Goal: Use online tool/utility

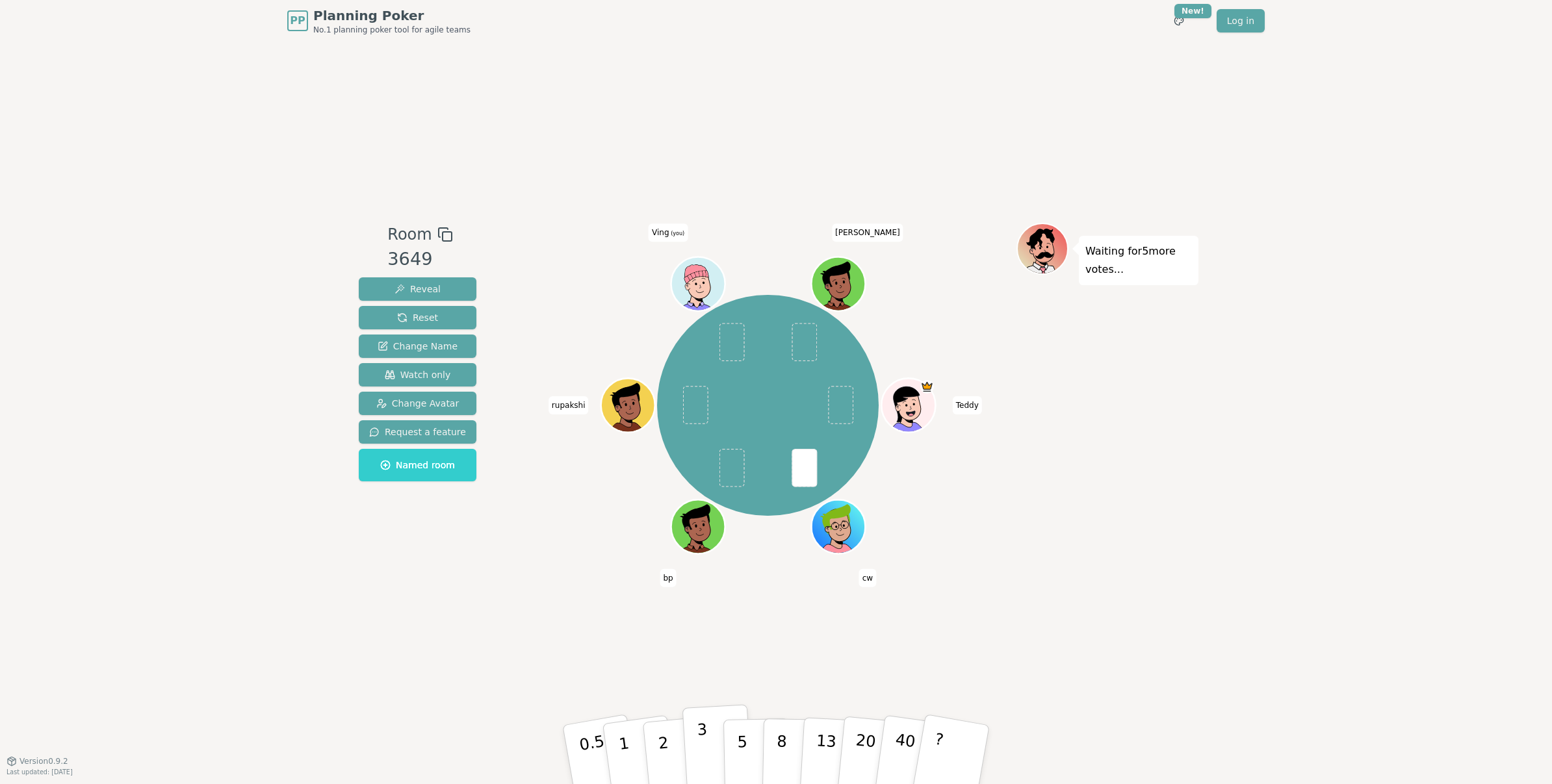
click at [699, 738] on p "3" at bounding box center [704, 756] width 14 height 71
click at [699, 722] on p "3" at bounding box center [704, 756] width 14 height 71
click at [701, 727] on p "3" at bounding box center [704, 756] width 14 height 71
click at [705, 732] on p "3" at bounding box center [704, 756] width 14 height 71
click at [511, 556] on div "Room 3649 Reveal Reset Change Name Watch only Change Avatar Request a feature N…" at bounding box center [776, 401] width 845 height 357
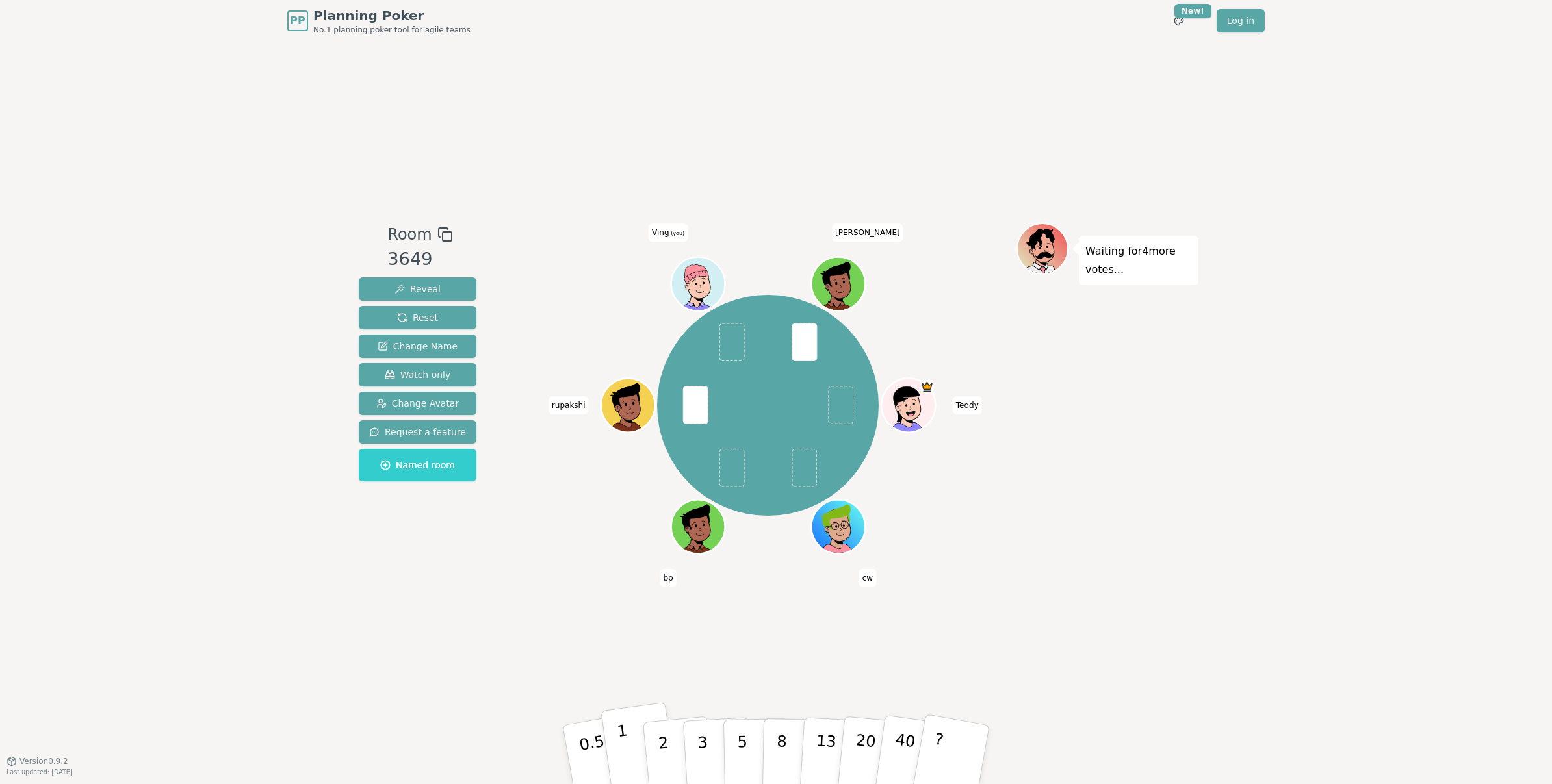
click at [617, 739] on p "1" at bounding box center [626, 757] width 20 height 71
click at [712, 756] on button "3" at bounding box center [718, 755] width 71 height 101
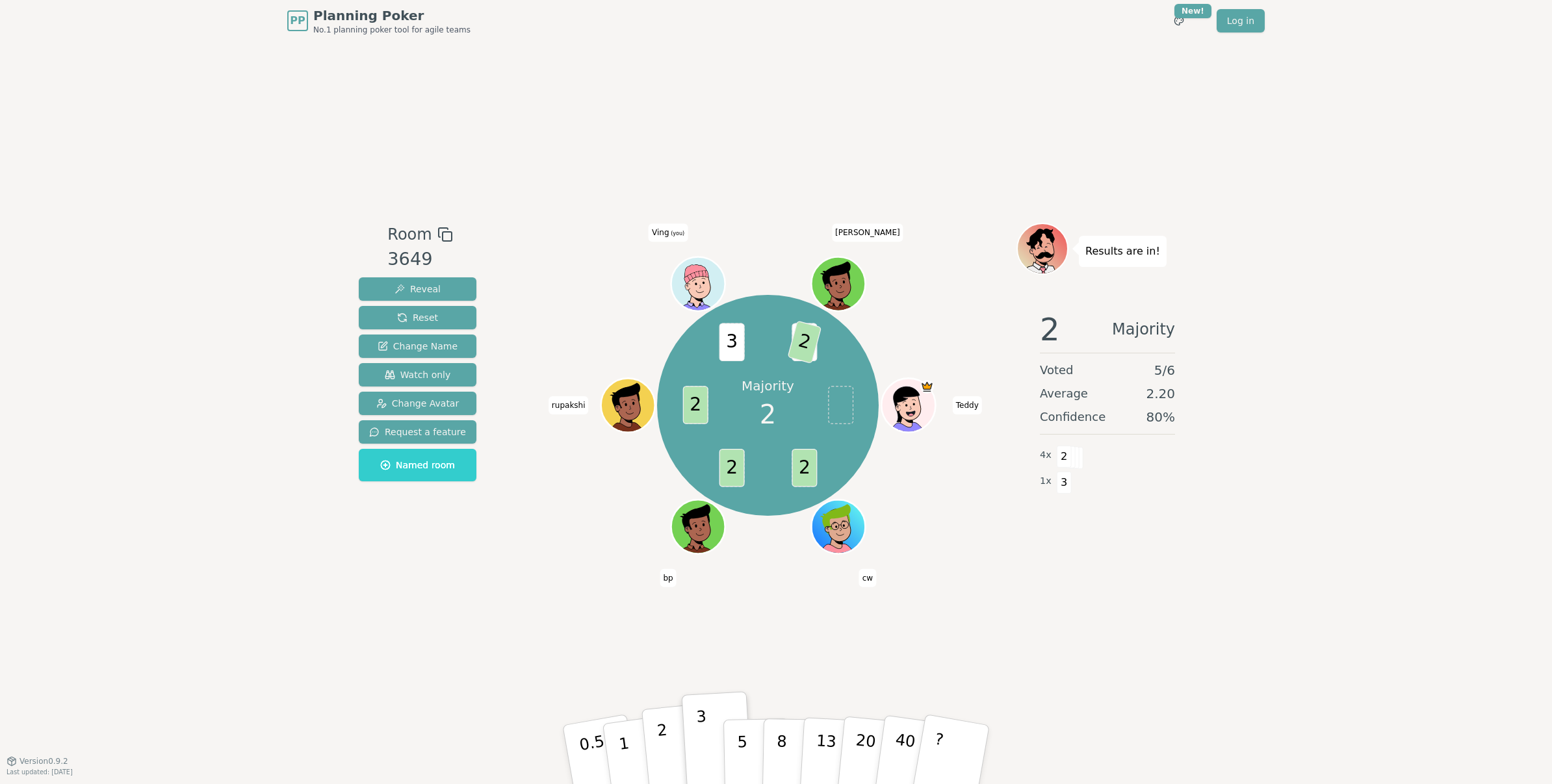
click at [672, 731] on button "2" at bounding box center [678, 755] width 74 height 103
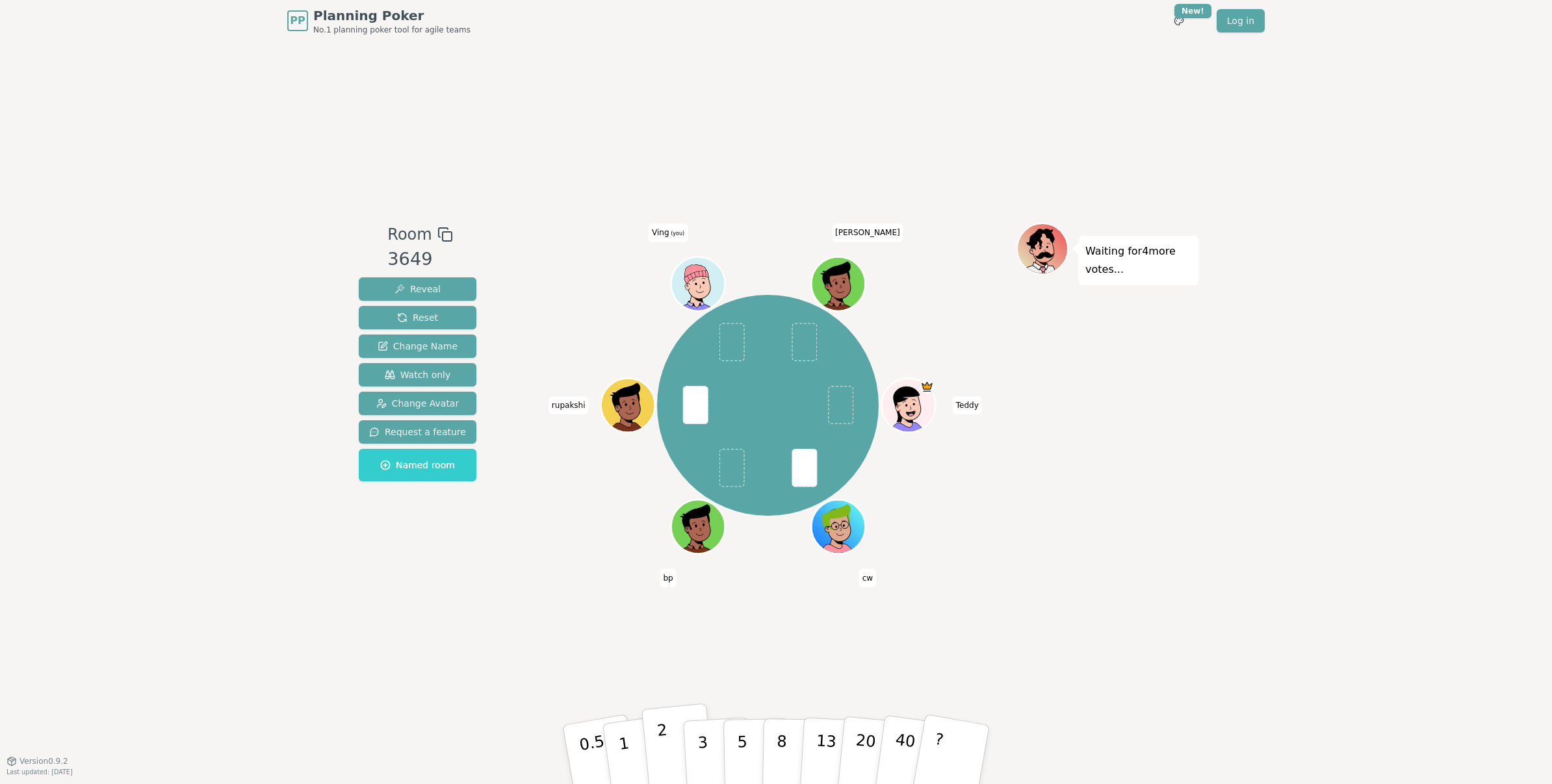
click at [669, 730] on button "2" at bounding box center [678, 755] width 74 height 103
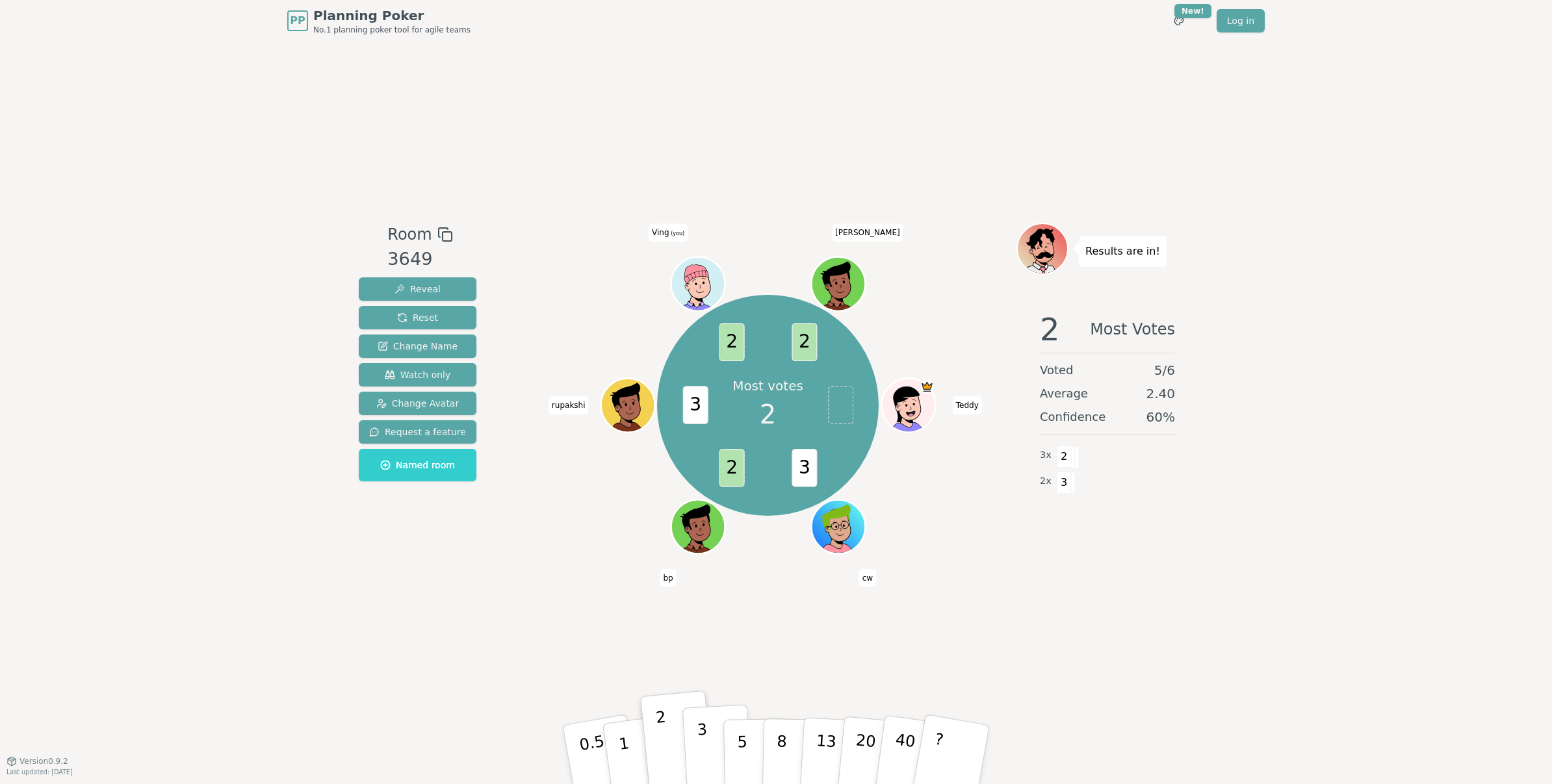
click at [690, 745] on button "3" at bounding box center [718, 755] width 71 height 101
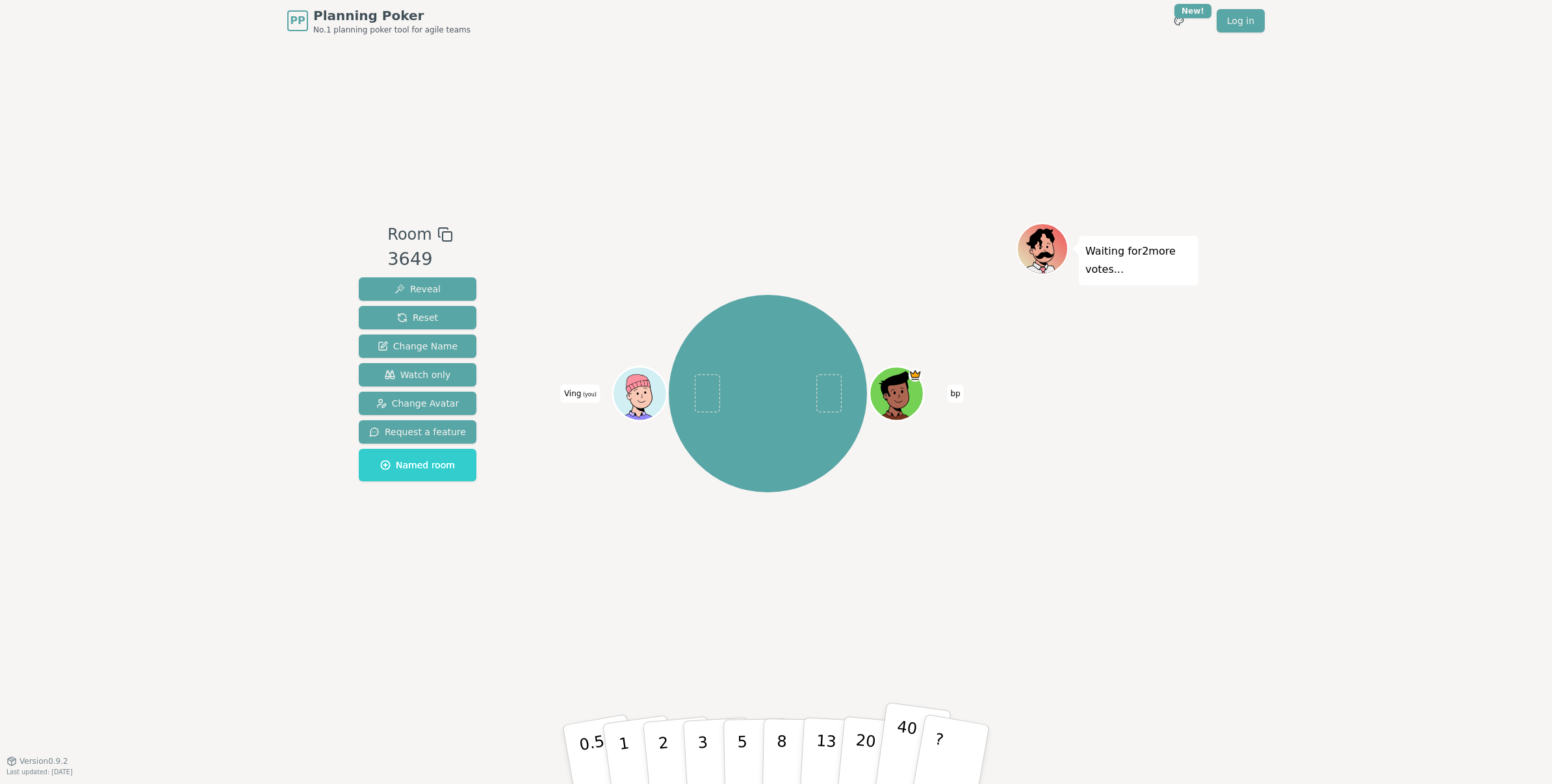
click at [913, 743] on p "40" at bounding box center [903, 754] width 29 height 72
click at [438, 293] on button "Reveal" at bounding box center [418, 289] width 118 height 23
